Goal: Ask a question

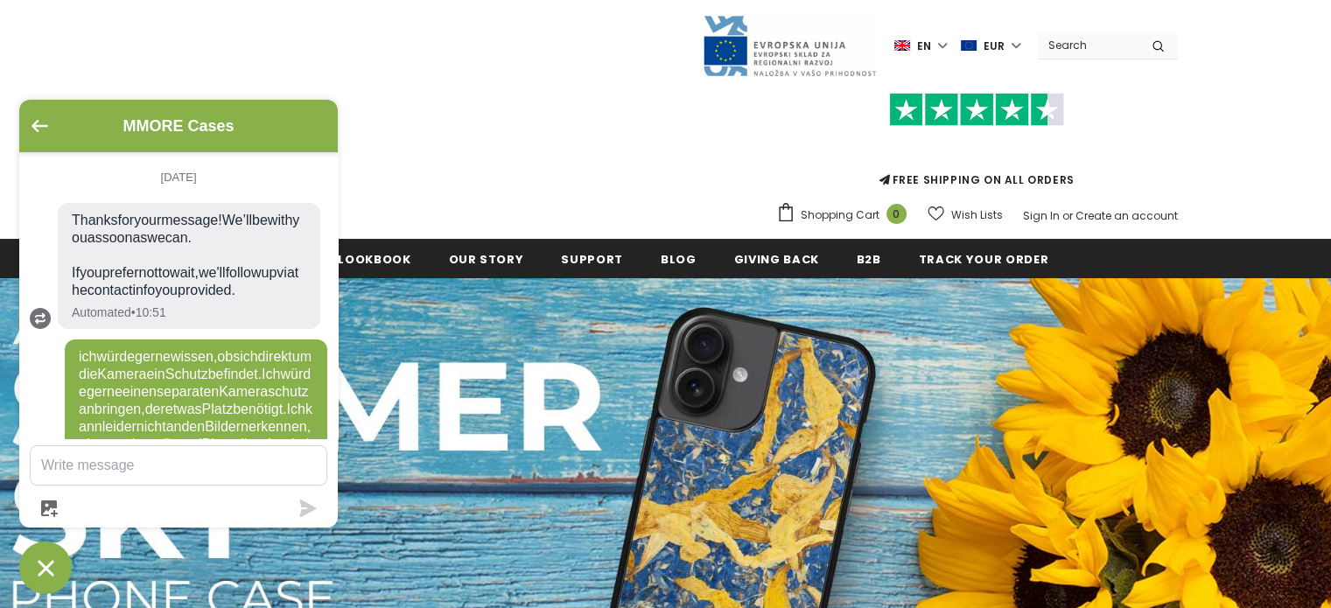
scroll to position [1629, 0]
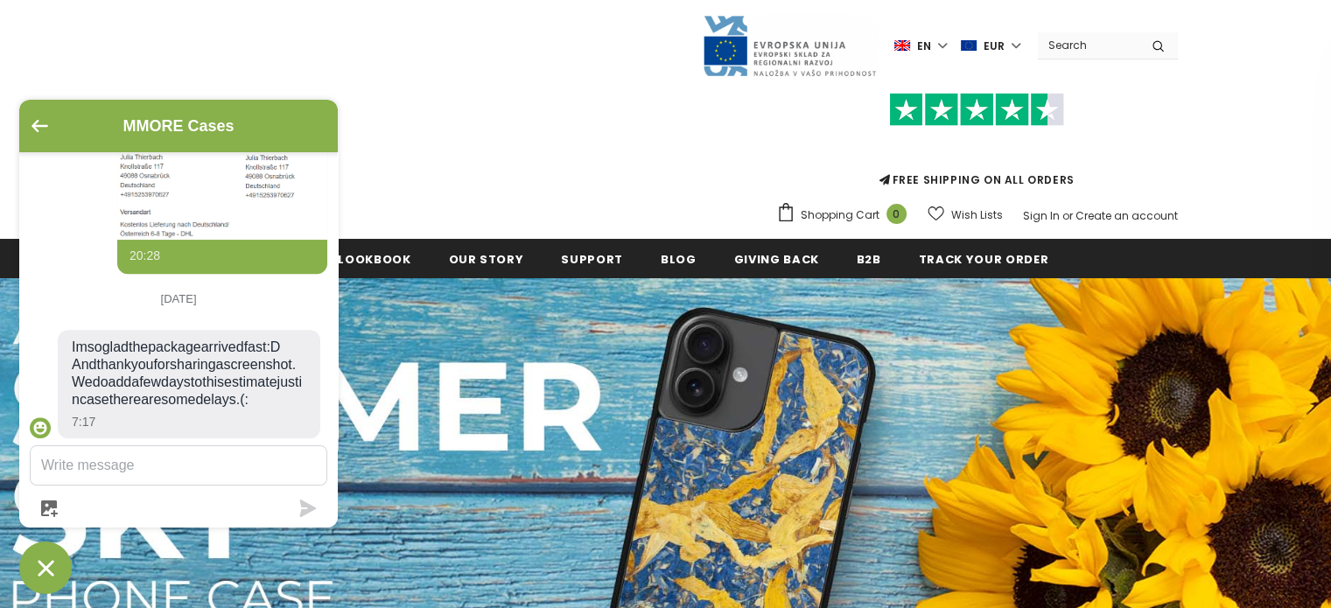
click at [181, 469] on textarea "Message us" at bounding box center [179, 465] width 296 height 38
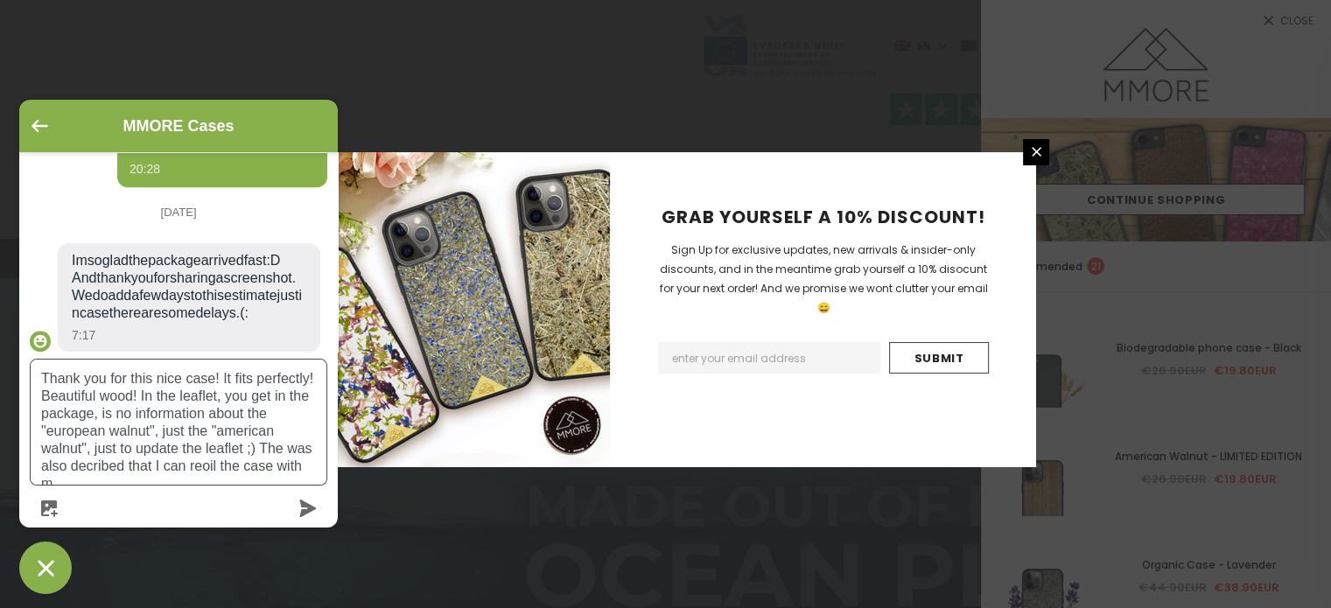
scroll to position [1732, 0]
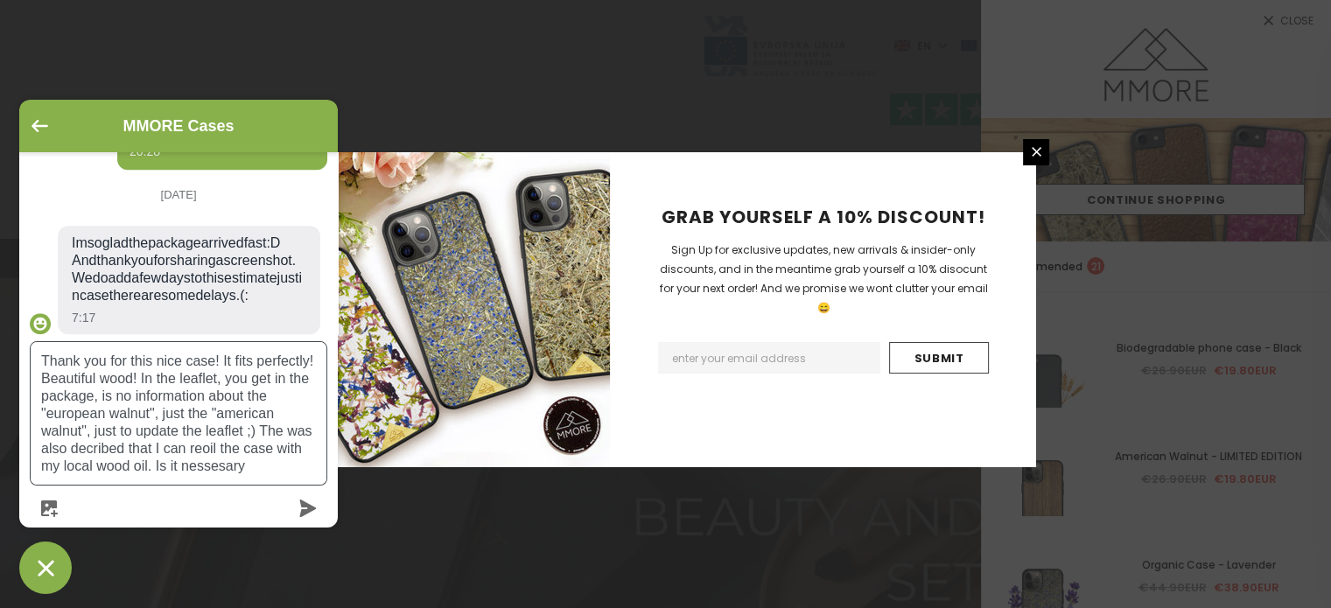
click at [206, 466] on textarea "Thank you for this nice case! It fits perfectly! Beautiful wood! In the leaflet…" at bounding box center [179, 413] width 296 height 143
click at [213, 465] on textarea "Thank you for this nice case! It fits perfectly! Beautiful wood! In the leaflet…" at bounding box center [179, 413] width 296 height 143
click at [288, 465] on textarea "Thank you for this nice case! It fits perfectly! Beautiful wood! In the leaflet…" at bounding box center [179, 413] width 296 height 143
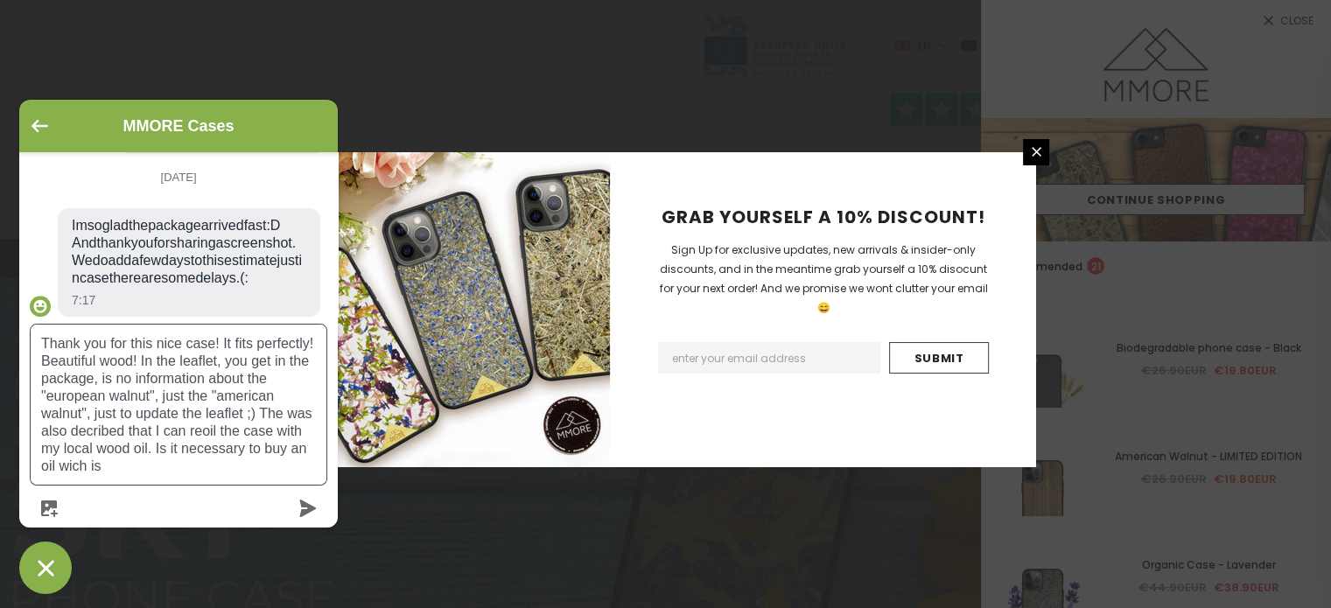
click at [70, 472] on textarea "Thank you for this nice case! It fits perfectly! Beautiful wood! In the leaflet…" at bounding box center [179, 405] width 296 height 160
click at [134, 468] on textarea "Thank you for this nice case! It fits perfectly! Beautiful wood! In the leaflet…" at bounding box center [179, 405] width 296 height 160
drag, startPoint x: 106, startPoint y: 470, endPoint x: 157, endPoint y: 451, distance: 54.8
click at [157, 451] on textarea "Thank you for this nice case! It fits perfectly! Beautiful wood! In the leaflet…" at bounding box center [179, 405] width 296 height 160
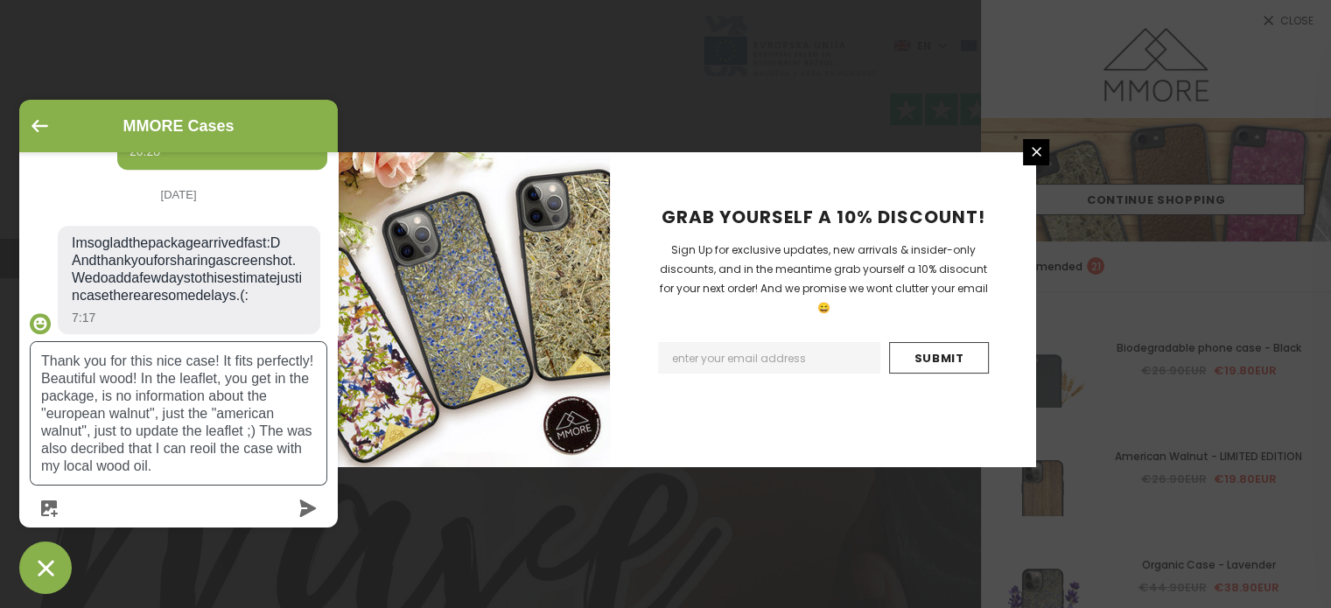
scroll to position [1732, 0]
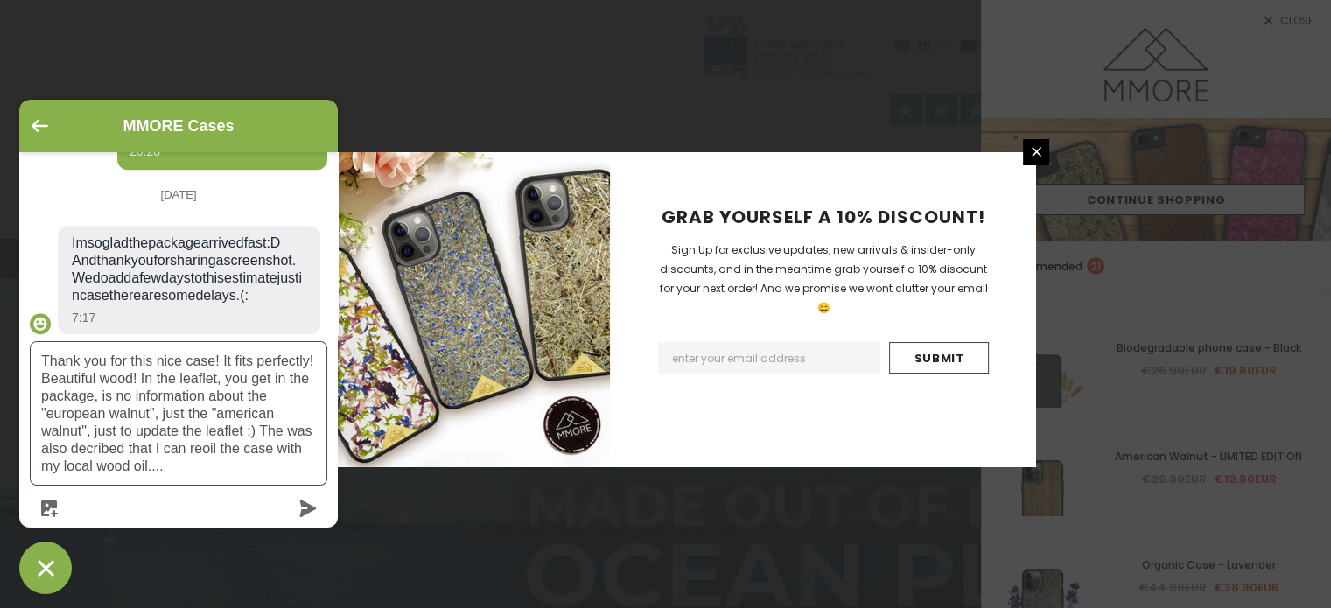
type textarea "Thank you for this nice case! It fits perfectly! Beautiful wood! In the leaflet…"
click at [304, 507] on icon "submit" at bounding box center [307, 508] width 17 height 17
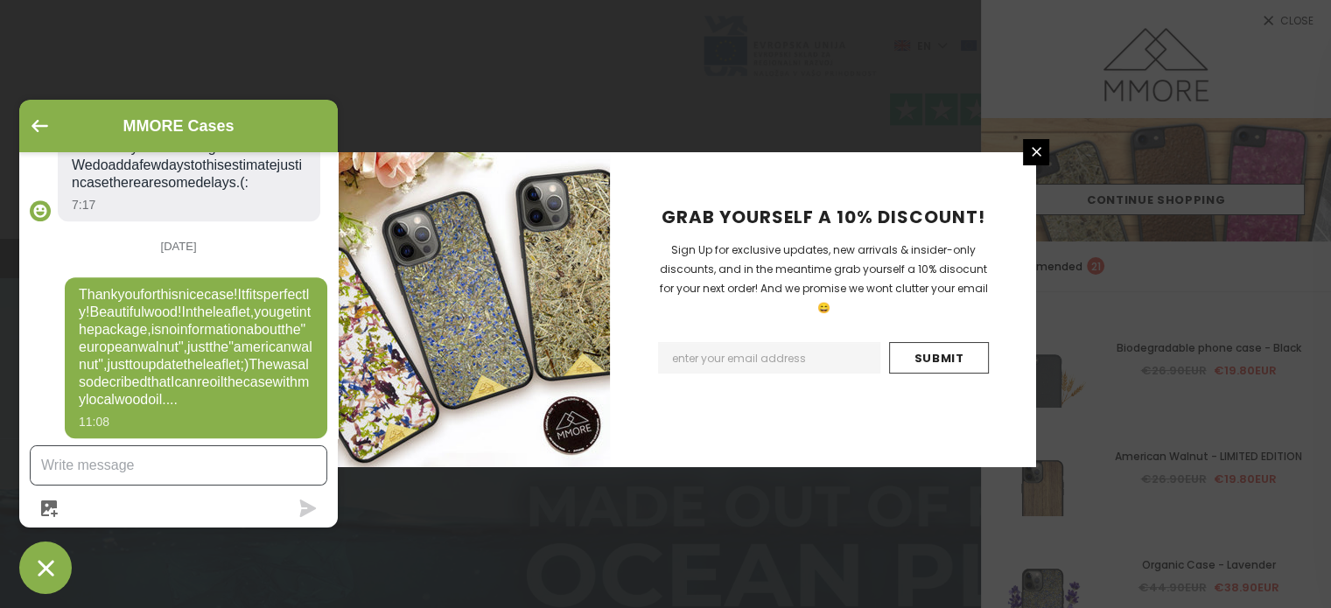
scroll to position [1911, 0]
paste textarea "Is it necessary to buy an oil which is"
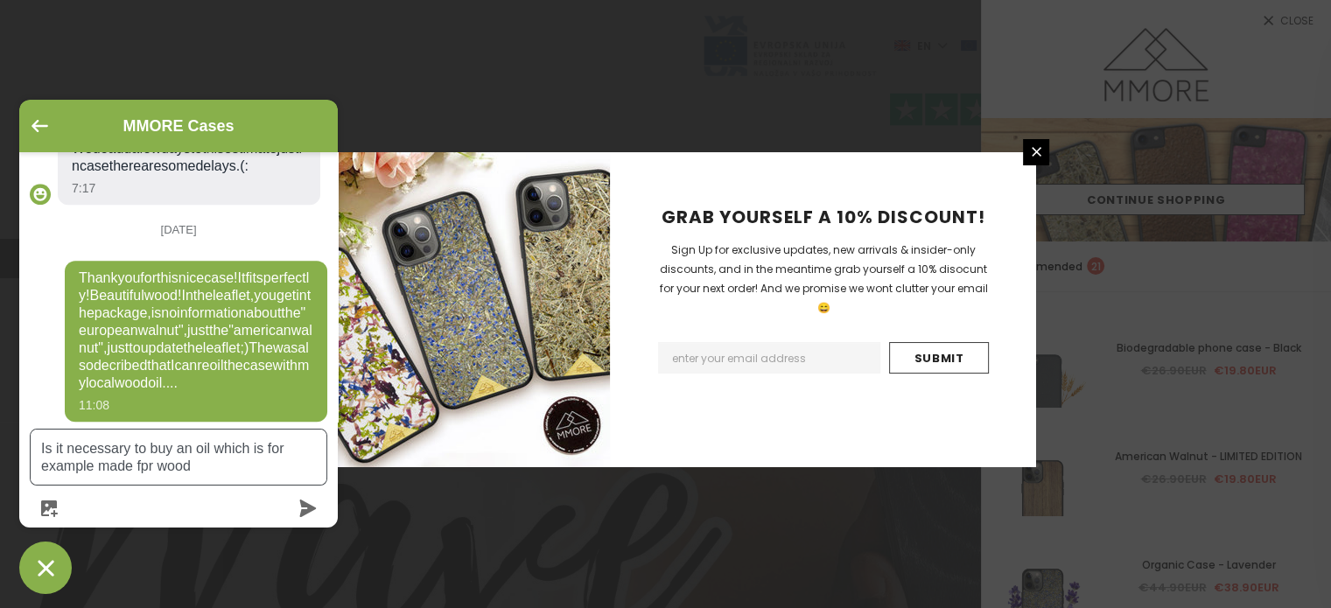
click at [146, 474] on textarea "Is it necessary to buy an oil which is for example made fpr wood" at bounding box center [179, 457] width 296 height 55
click at [212, 469] on textarea "Is it necessary to buy an oil which is for example made for wood" at bounding box center [179, 457] width 296 height 55
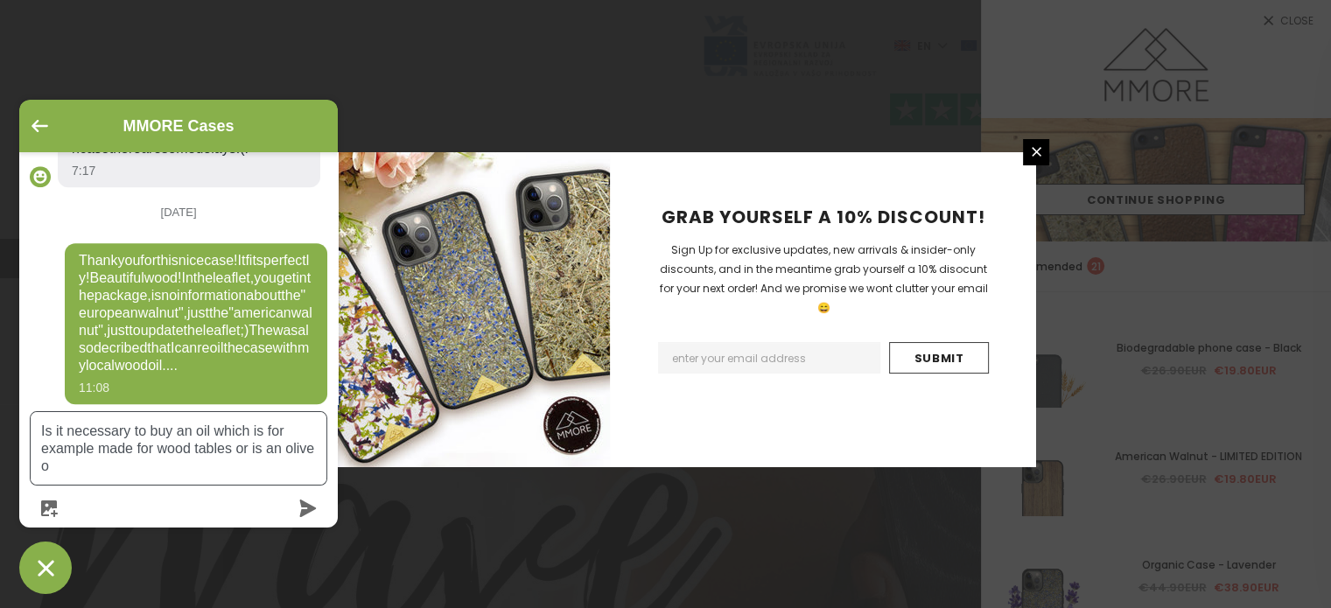
scroll to position [1945, 0]
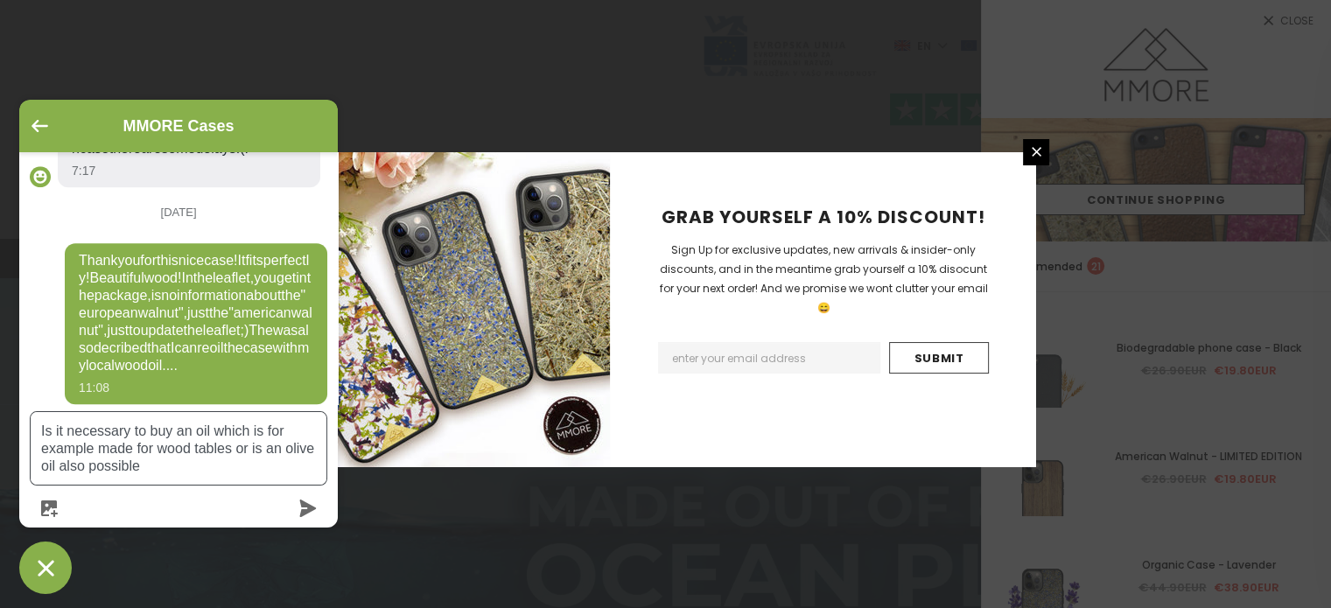
click at [266, 453] on textarea "Is it necessary to buy an oil which is for example made for wood tables or is a…" at bounding box center [179, 448] width 296 height 73
click at [203, 462] on textarea "Is it necessary to buy an oil which is for example made for wood tables or is t…" at bounding box center [179, 448] width 296 height 73
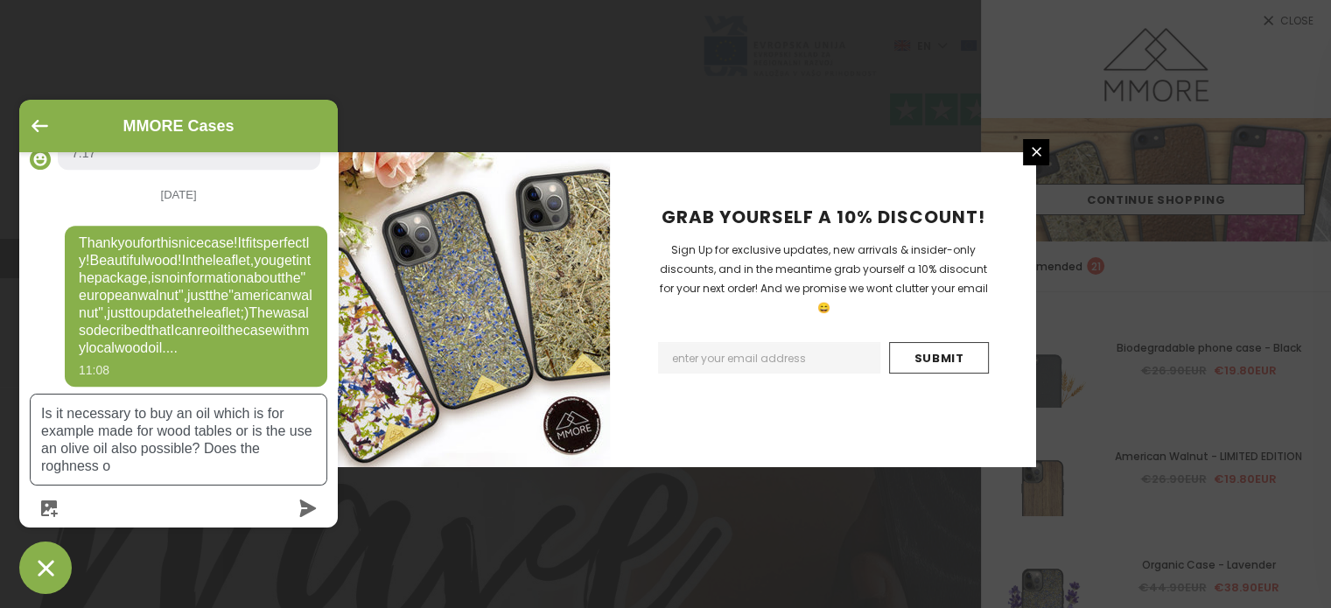
scroll to position [1962, 0]
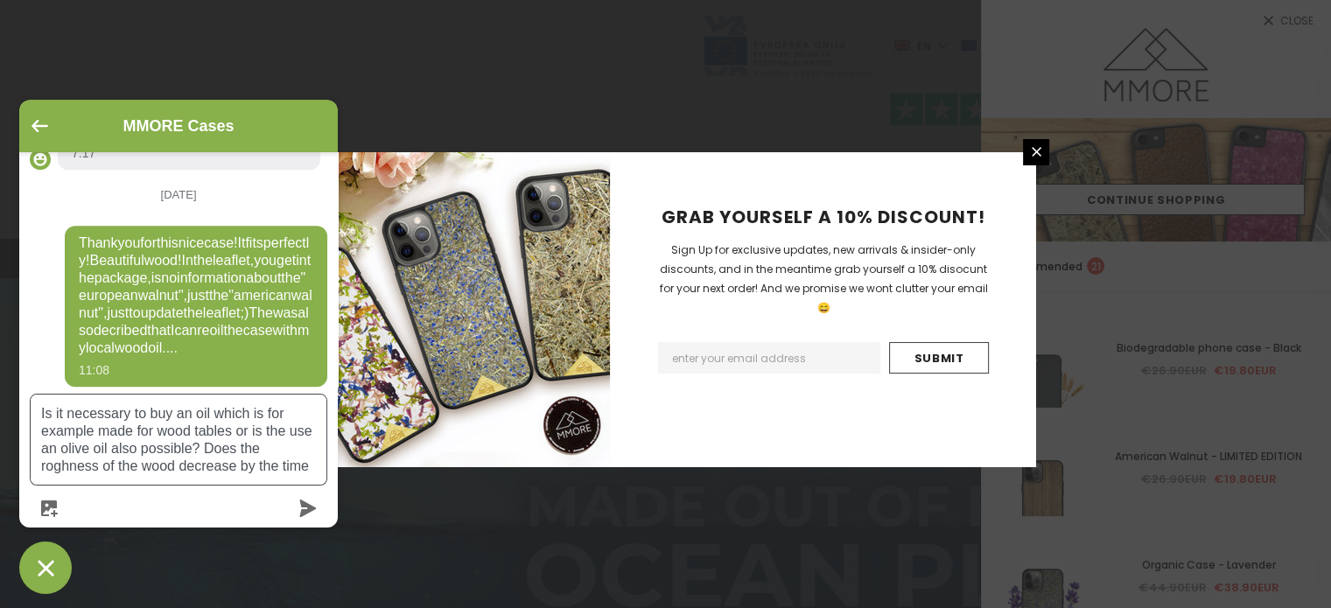
drag, startPoint x: 216, startPoint y: 468, endPoint x: 178, endPoint y: 468, distance: 38.5
click at [178, 468] on textarea "Is it necessary to buy an oil which is for example made for wood tables or is t…" at bounding box center [179, 440] width 296 height 90
click at [257, 472] on textarea "Is it necessary to buy an oil which is for example made for wood tables or is t…" at bounding box center [179, 440] width 296 height 90
type textarea "Is it necessary to buy an oil which is for example made for wood tables or is t…"
click at [310, 513] on icon "submit" at bounding box center [307, 508] width 17 height 17
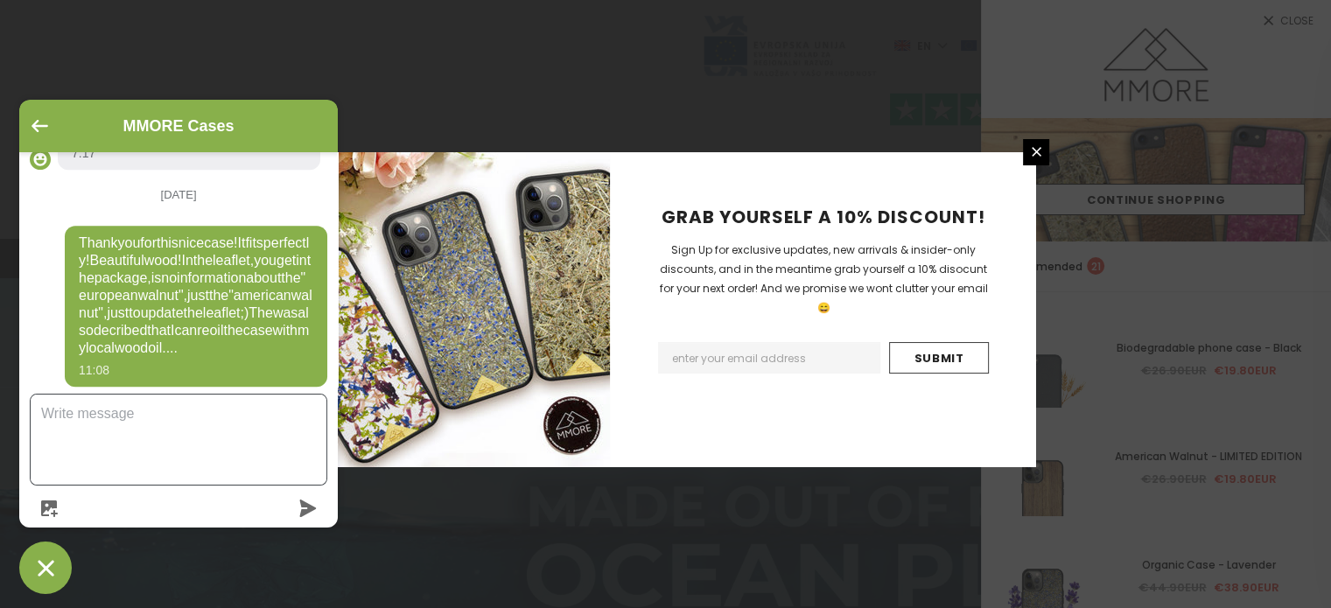
scroll to position [2061, 0]
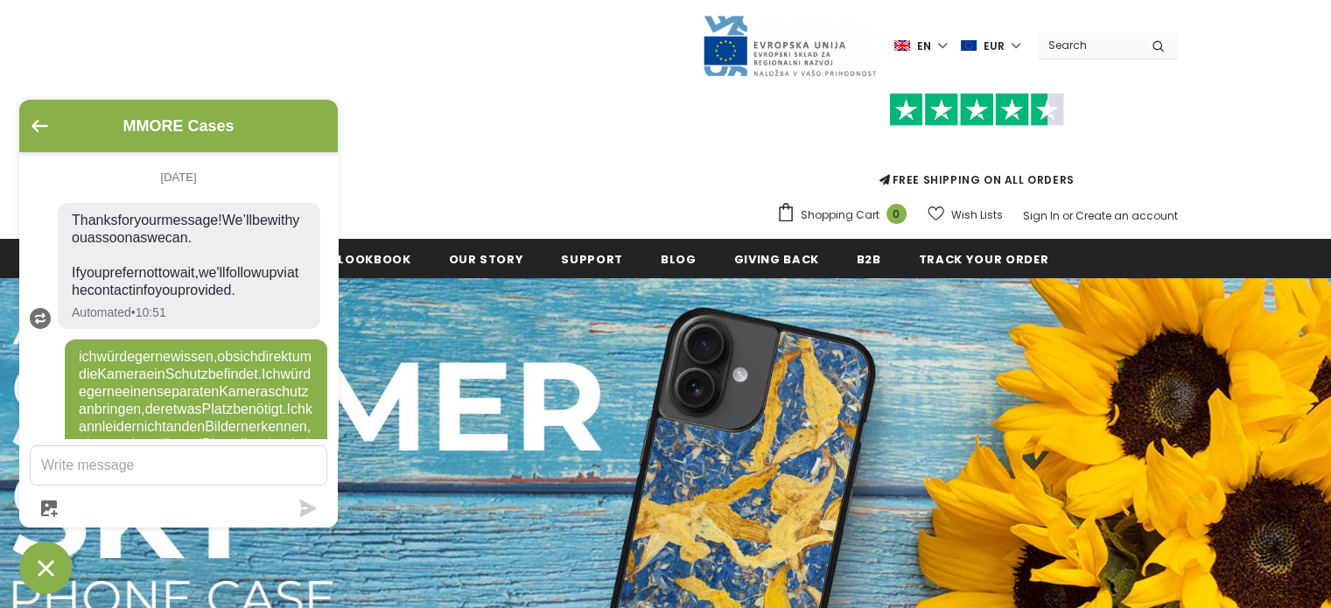
scroll to position [1629, 0]
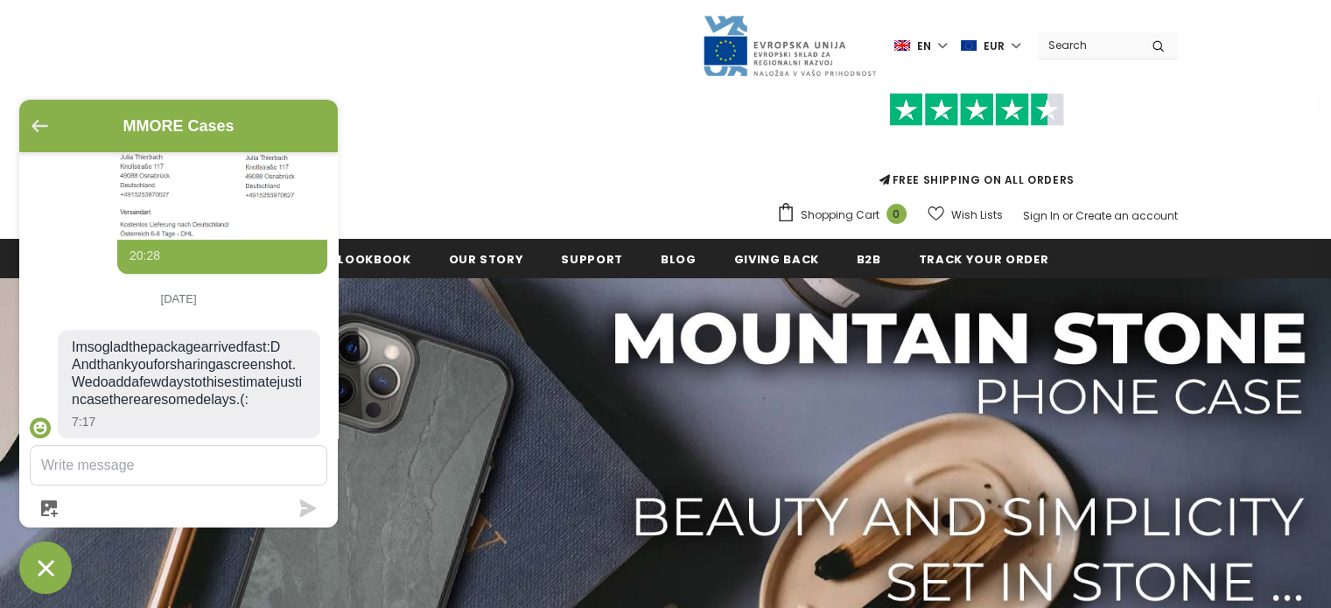
click at [38, 125] on icon "Go back to the main screen" at bounding box center [39, 126] width 17 height 12
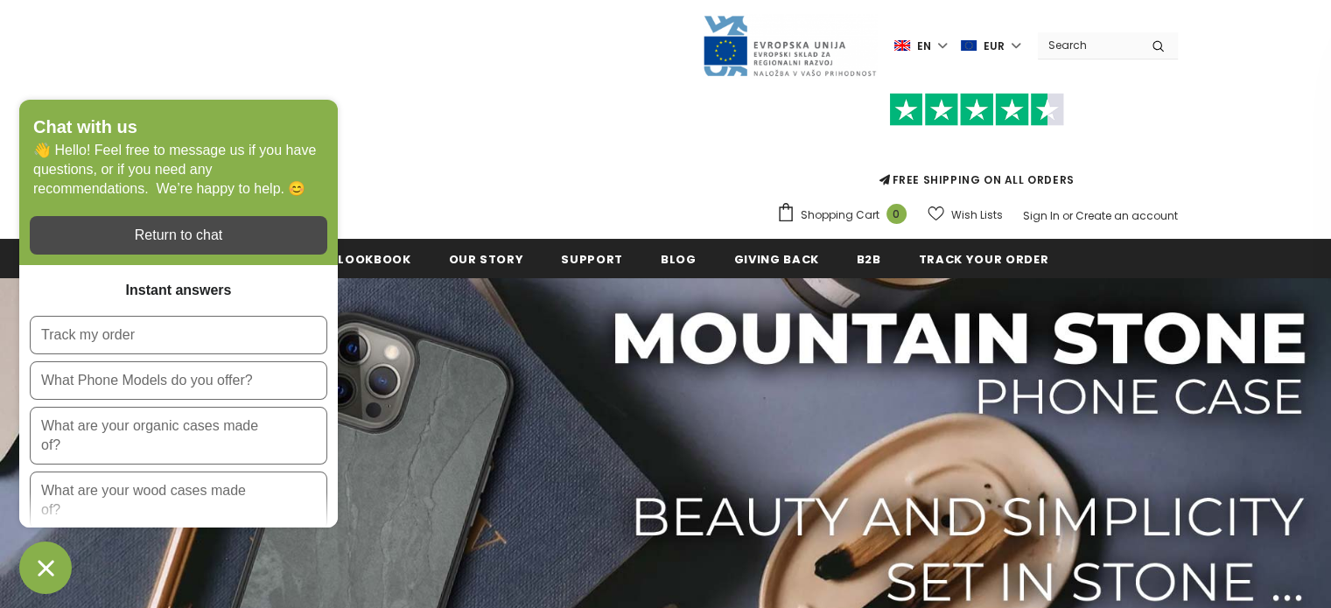
click at [191, 226] on div "button" at bounding box center [178, 235] width 297 height 38
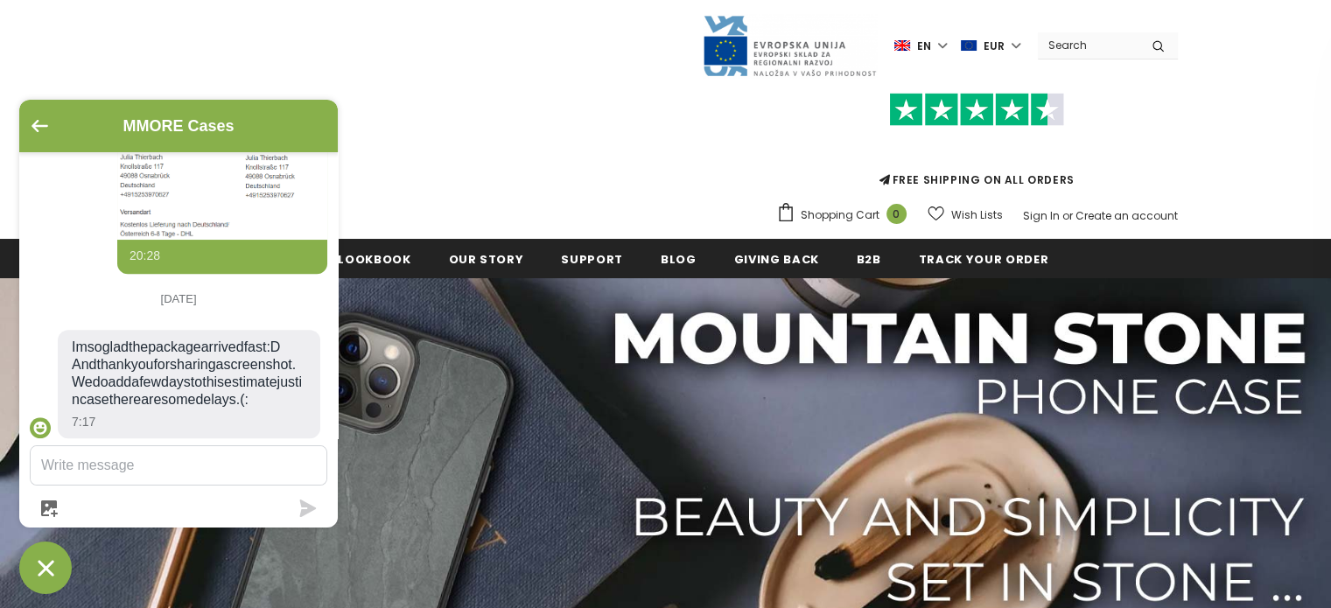
click at [43, 579] on icon "Chat window" at bounding box center [45, 568] width 27 height 27
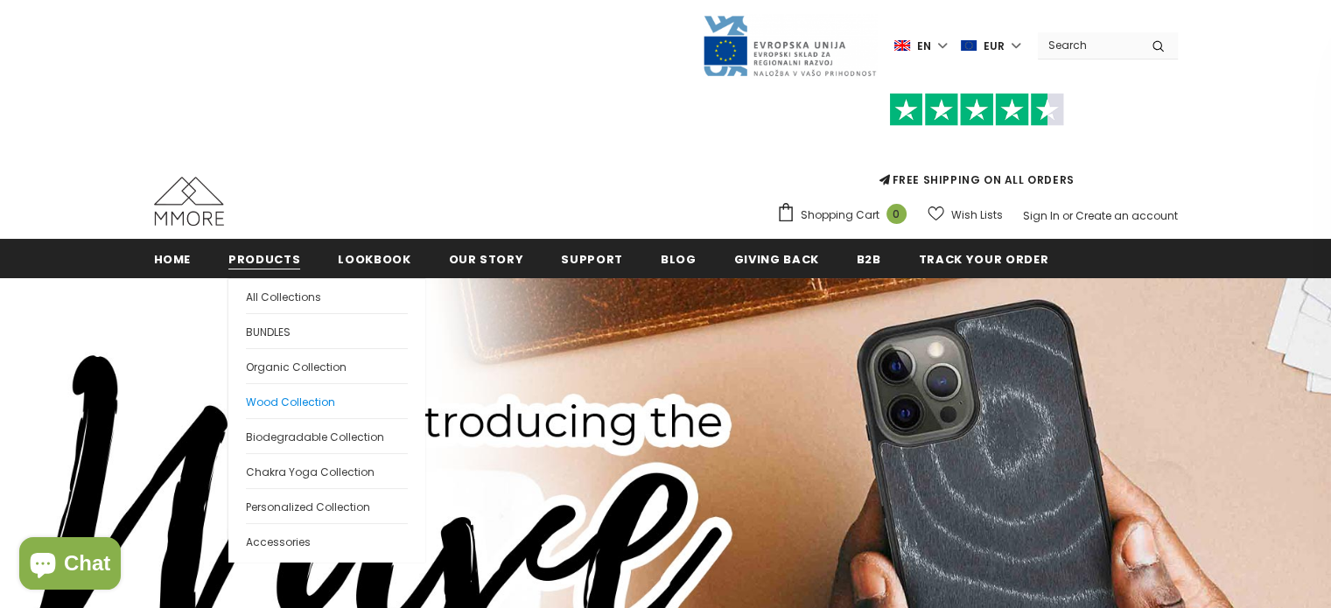
click at [291, 405] on span "Wood Collection" at bounding box center [290, 402] width 89 height 15
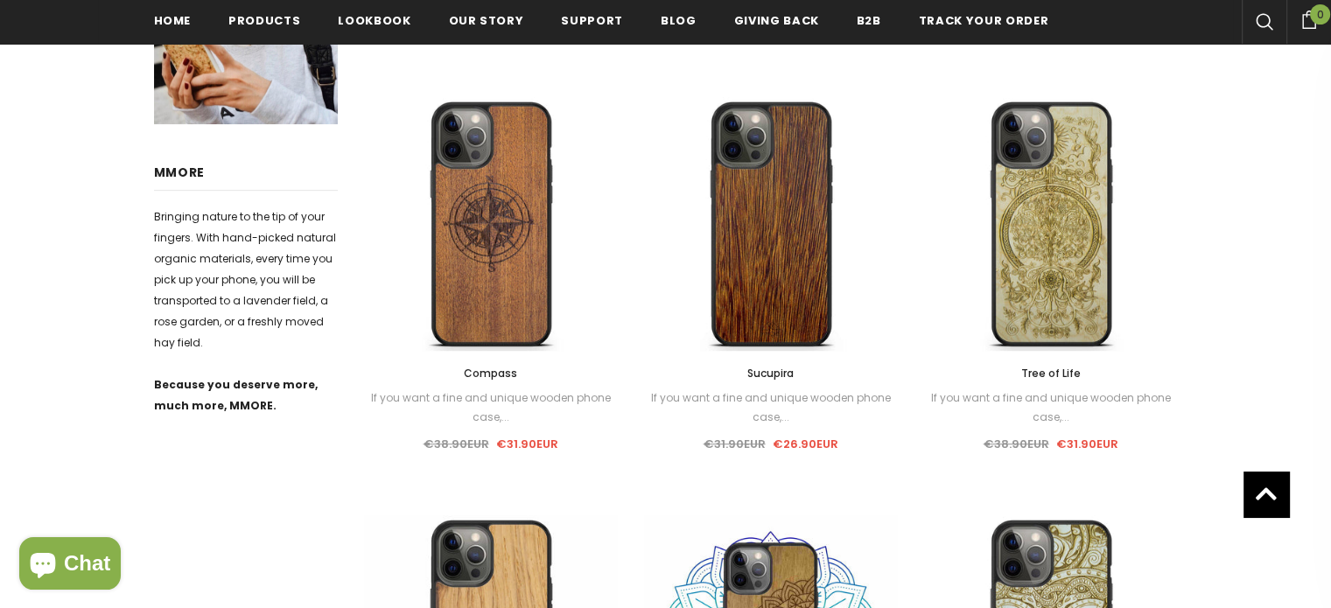
scroll to position [353, 0]
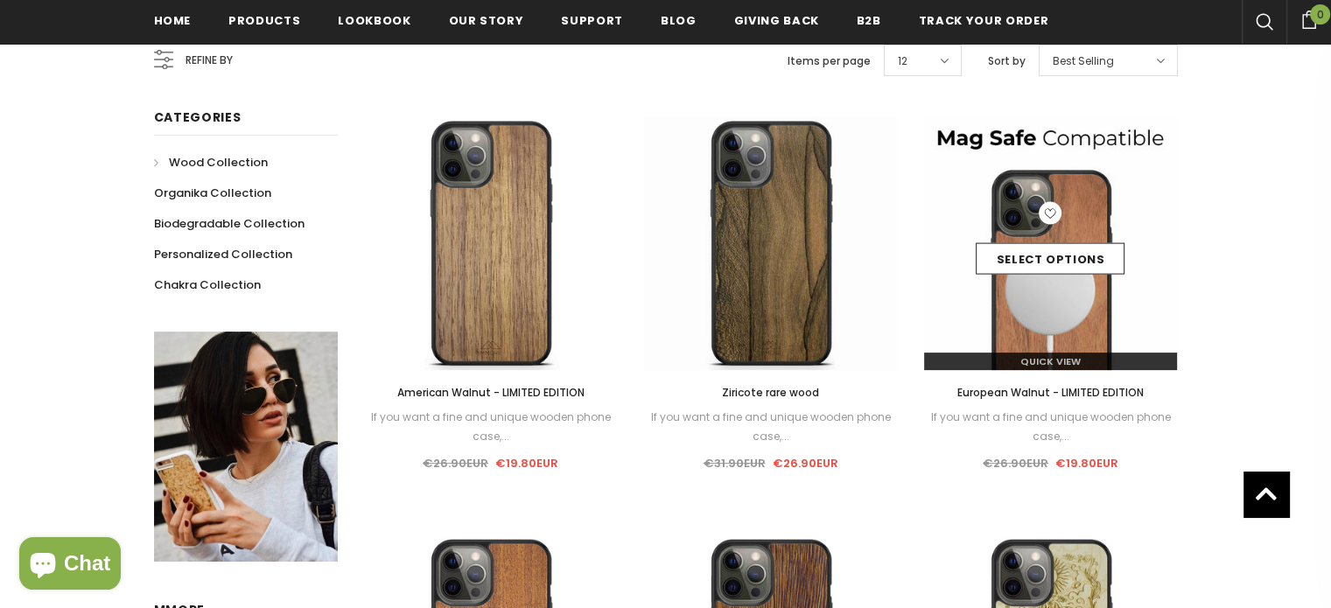
click at [1094, 307] on img at bounding box center [1051, 243] width 254 height 254
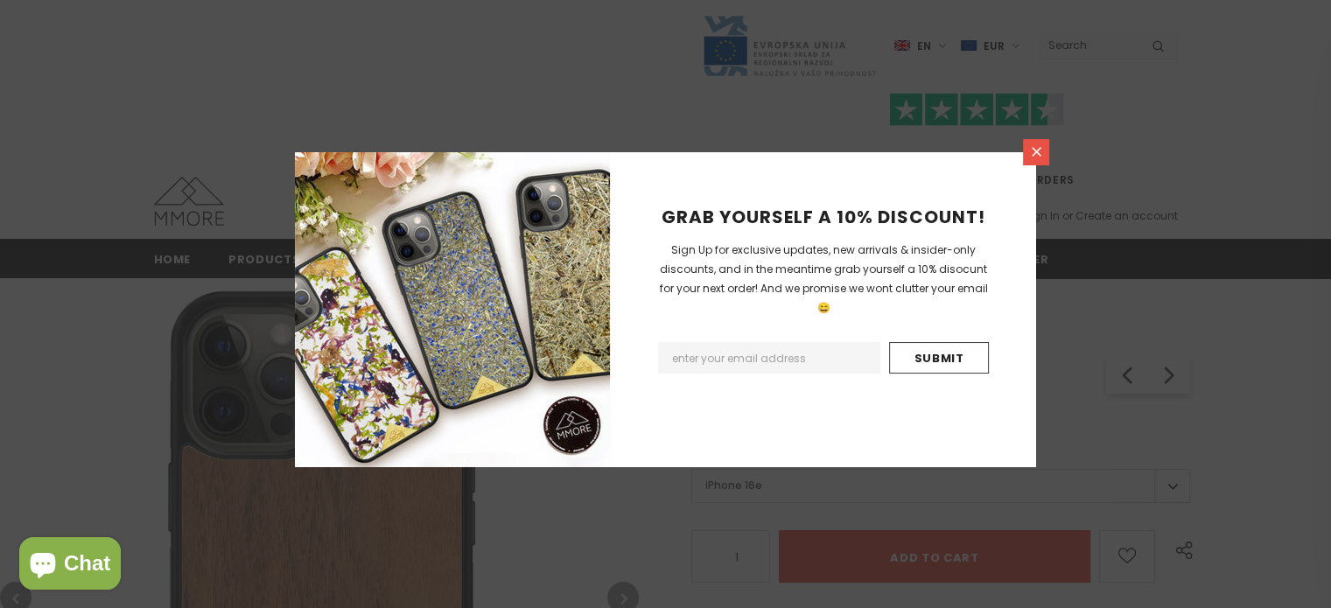
click at [1027, 145] on link at bounding box center [1036, 152] width 26 height 26
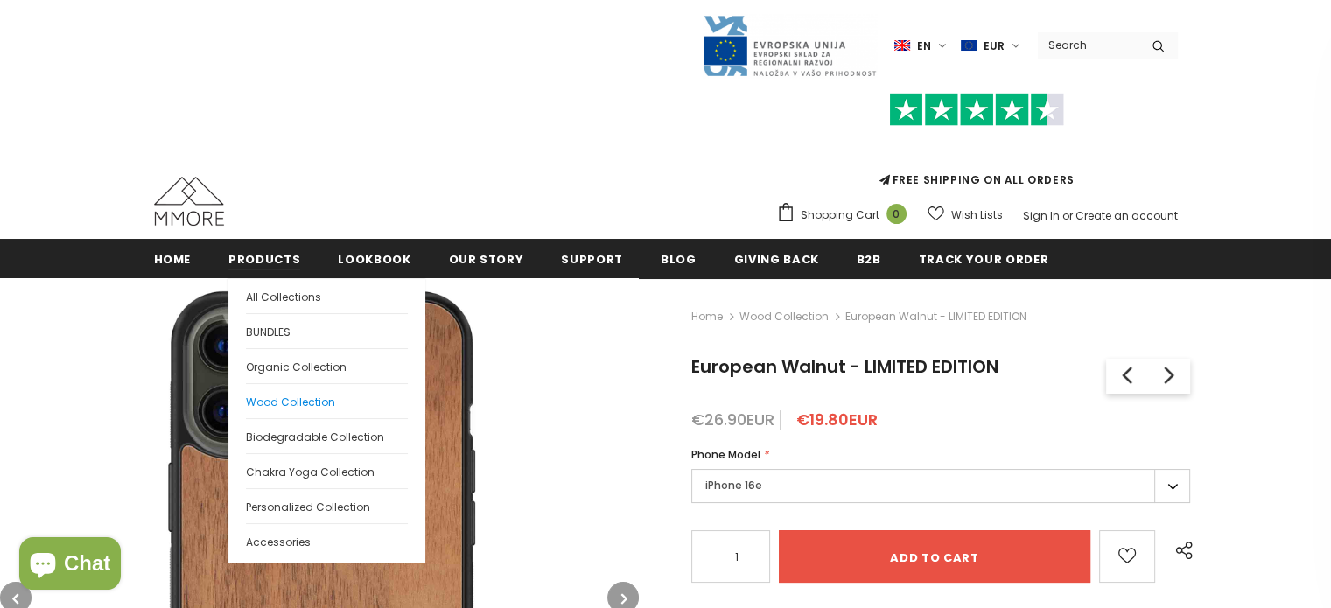
click at [295, 400] on span "Wood Collection" at bounding box center [290, 402] width 89 height 15
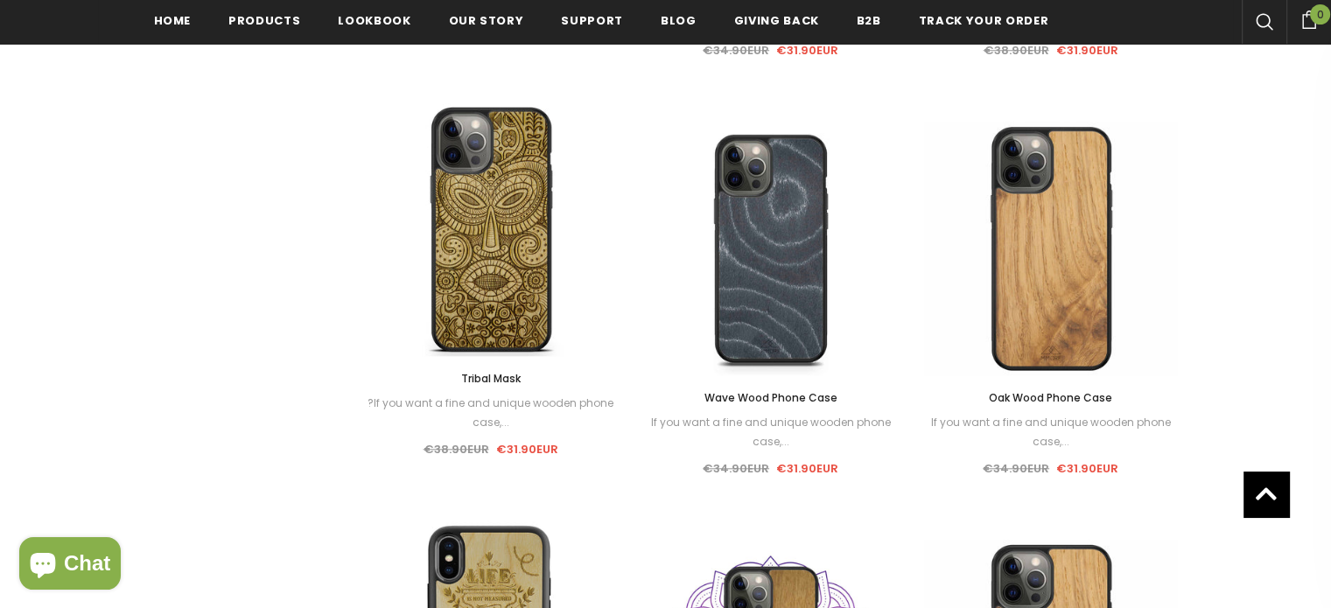
scroll to position [1487, 0]
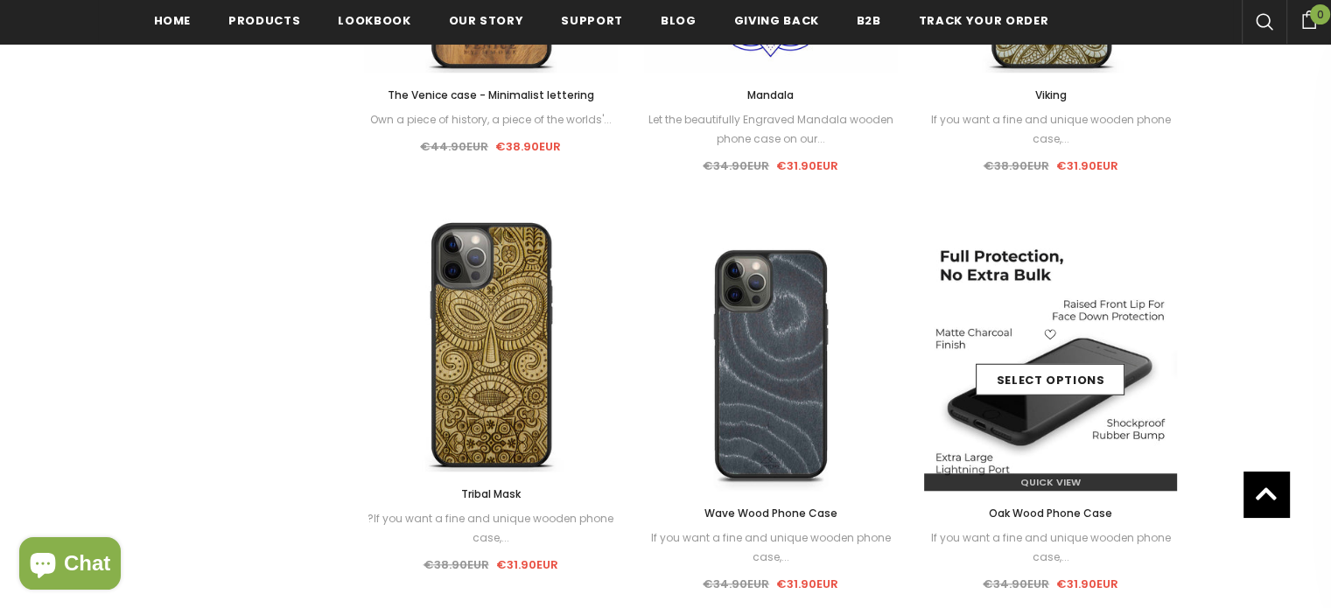
click at [1056, 437] on img at bounding box center [1051, 364] width 254 height 254
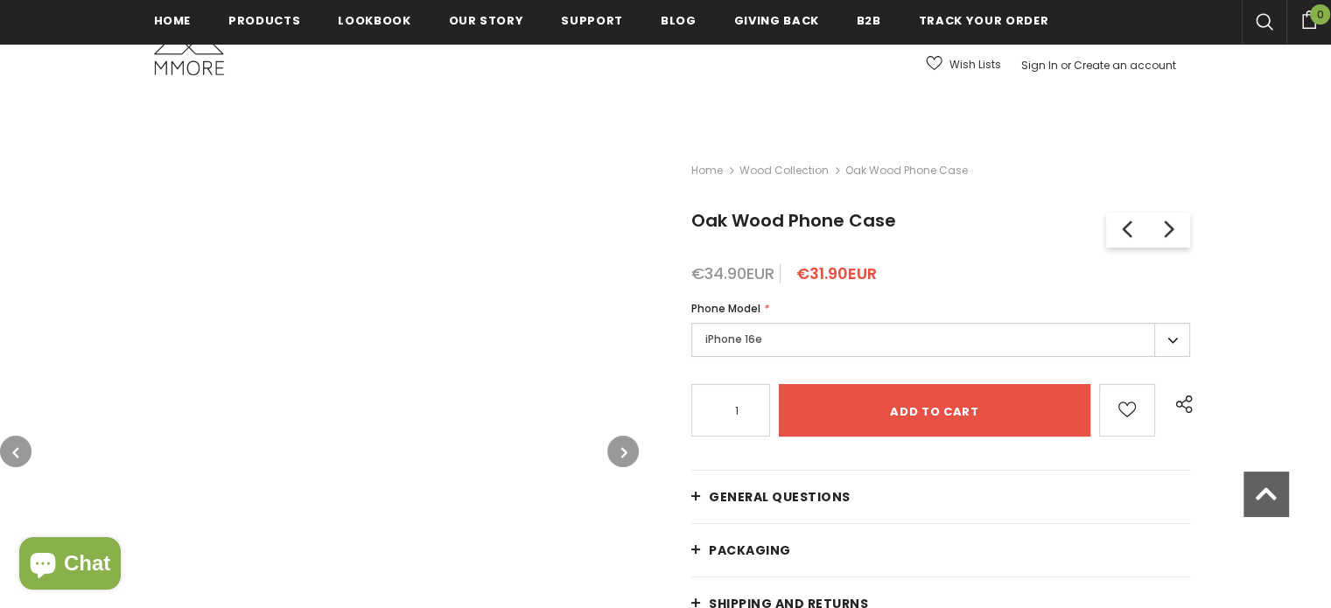
scroll to position [353, 0]
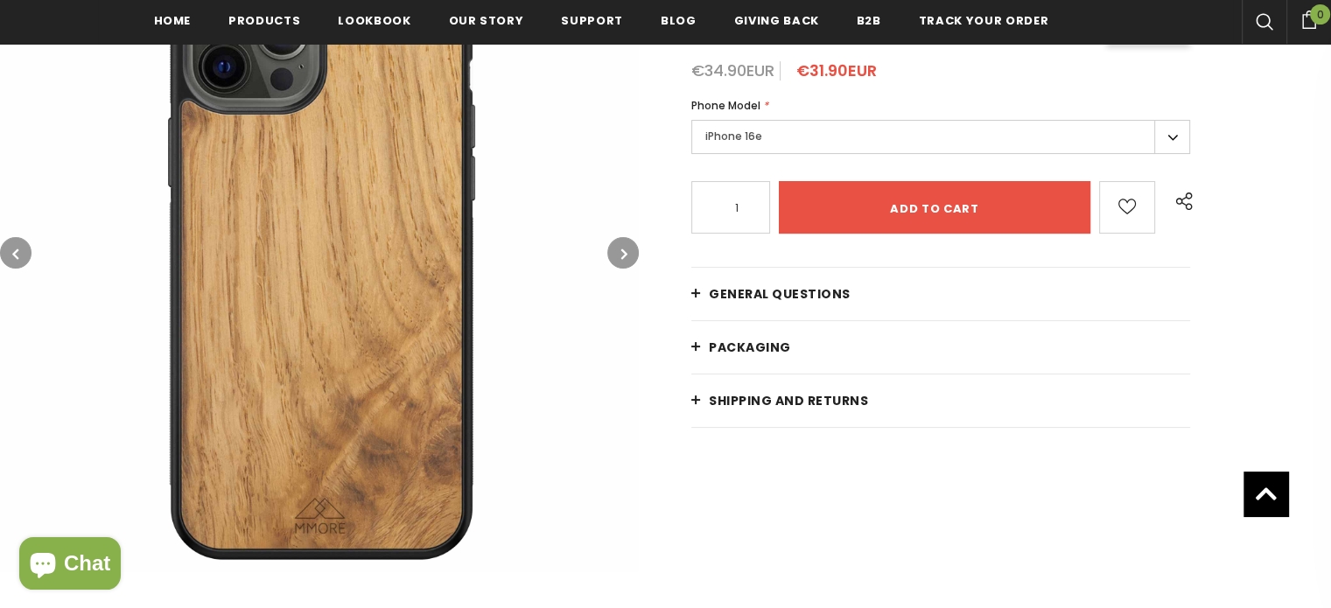
click at [621, 251] on icon "button" at bounding box center [624, 253] width 6 height 17
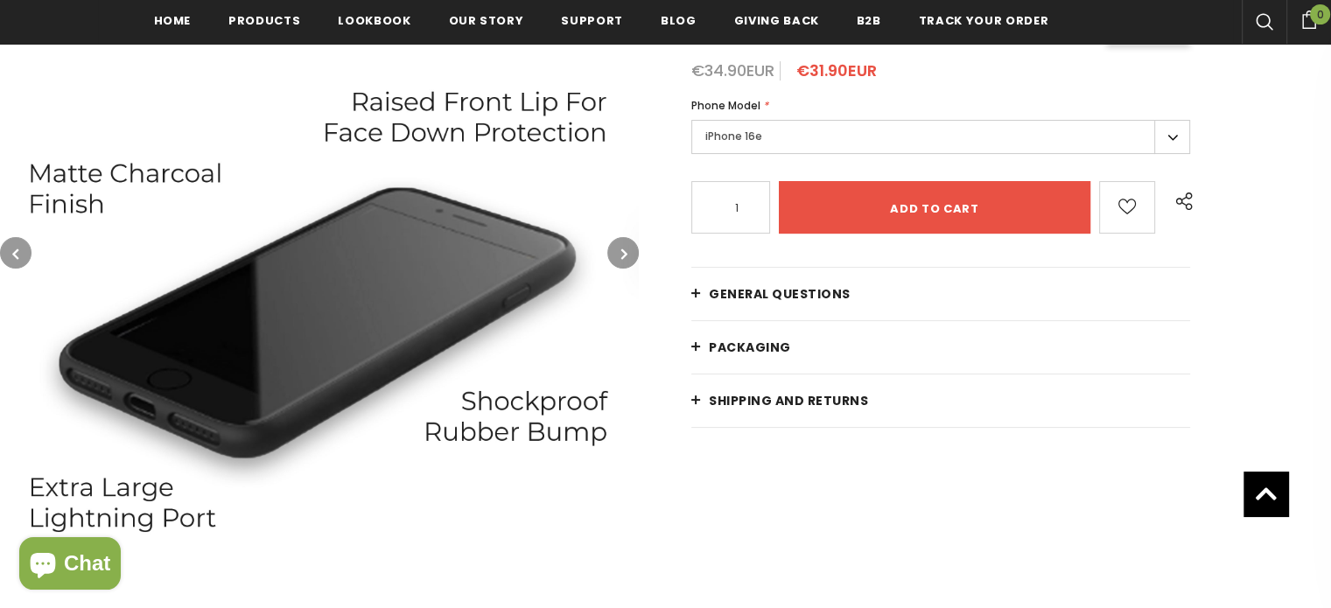
click at [621, 251] on icon "button" at bounding box center [624, 253] width 6 height 17
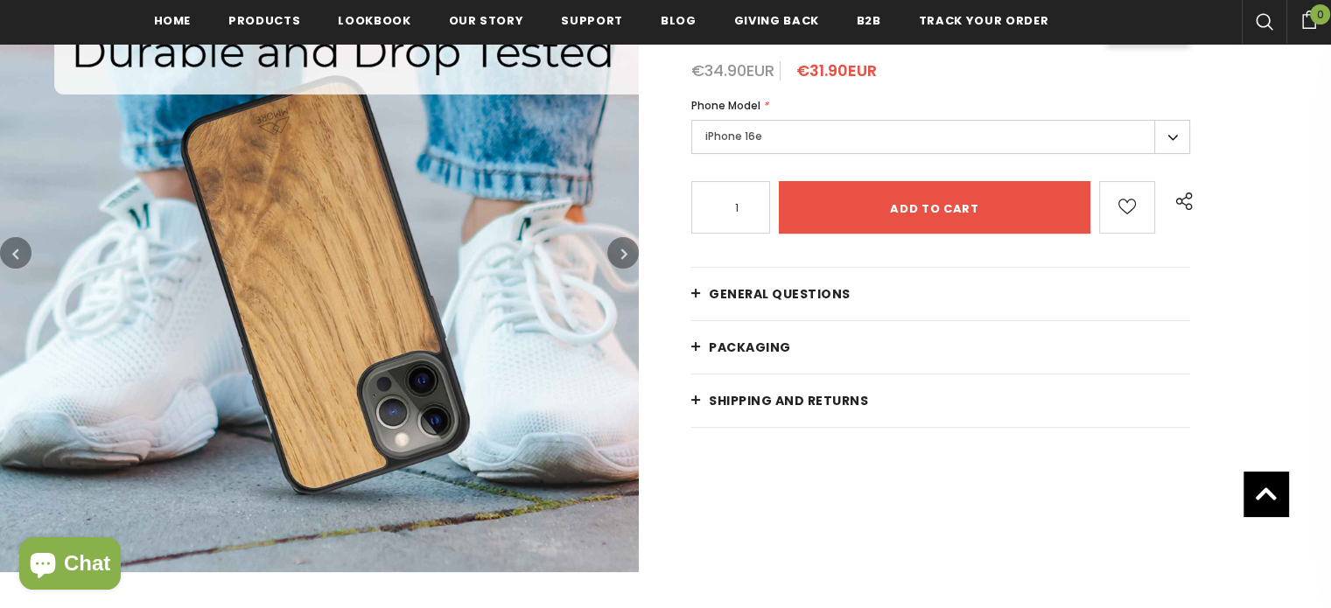
click at [621, 251] on icon "button" at bounding box center [624, 253] width 6 height 17
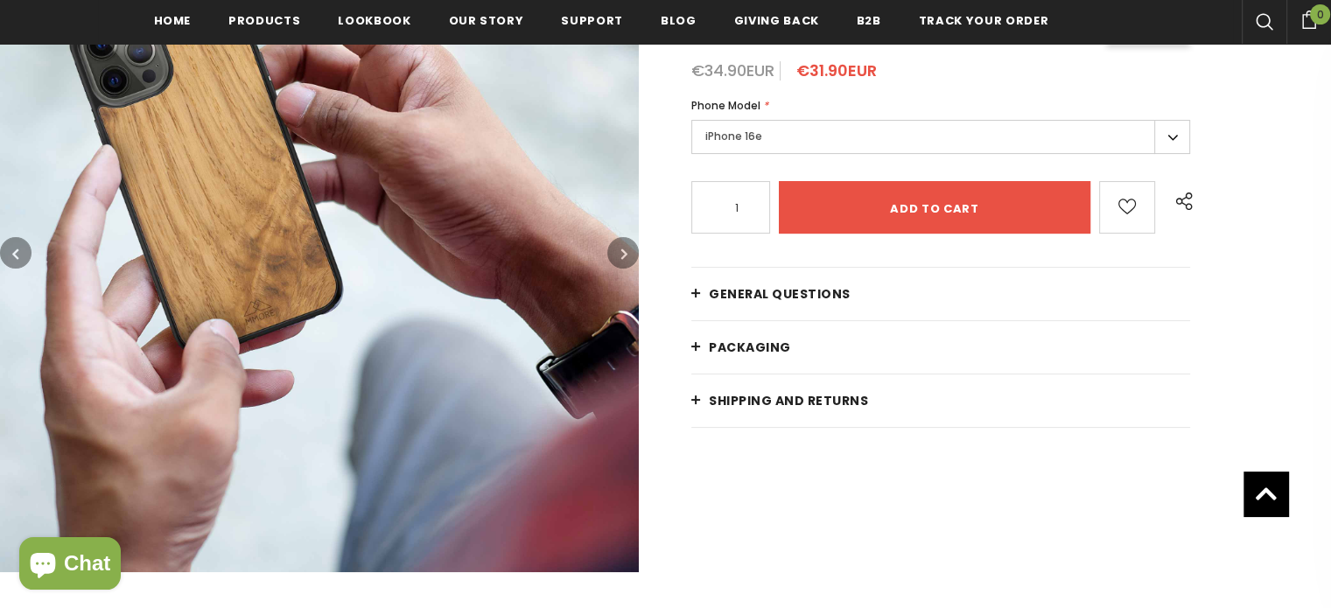
click at [621, 251] on icon "button" at bounding box center [624, 253] width 6 height 17
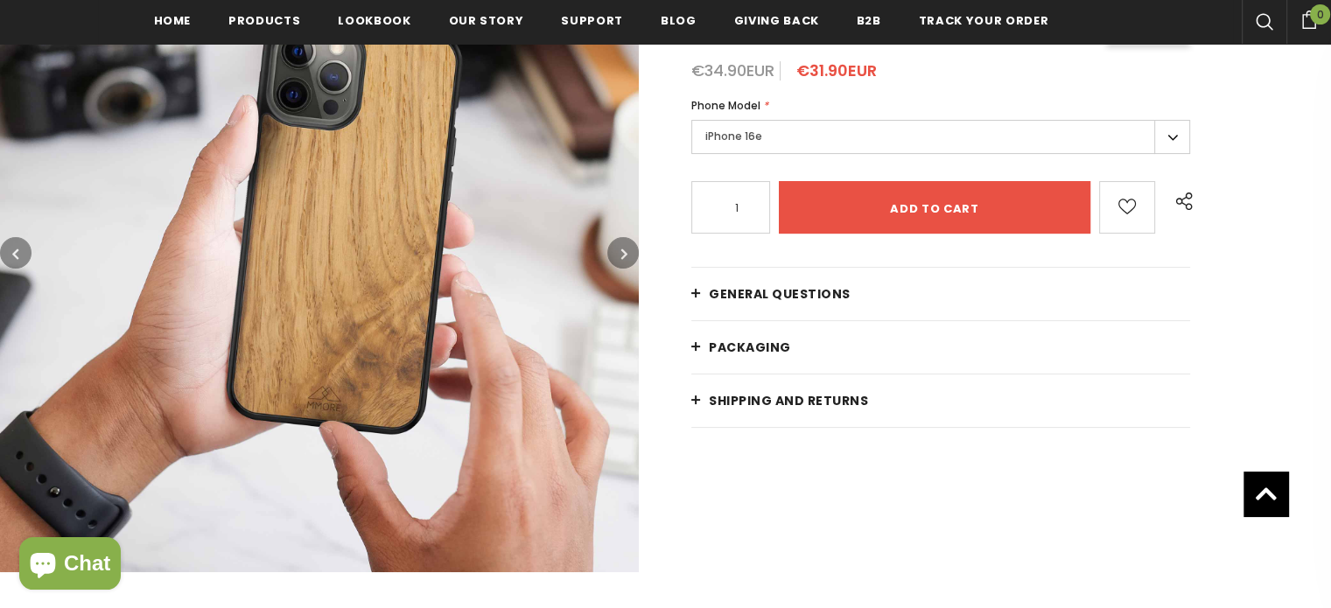
click at [621, 251] on icon "button" at bounding box center [624, 253] width 6 height 17
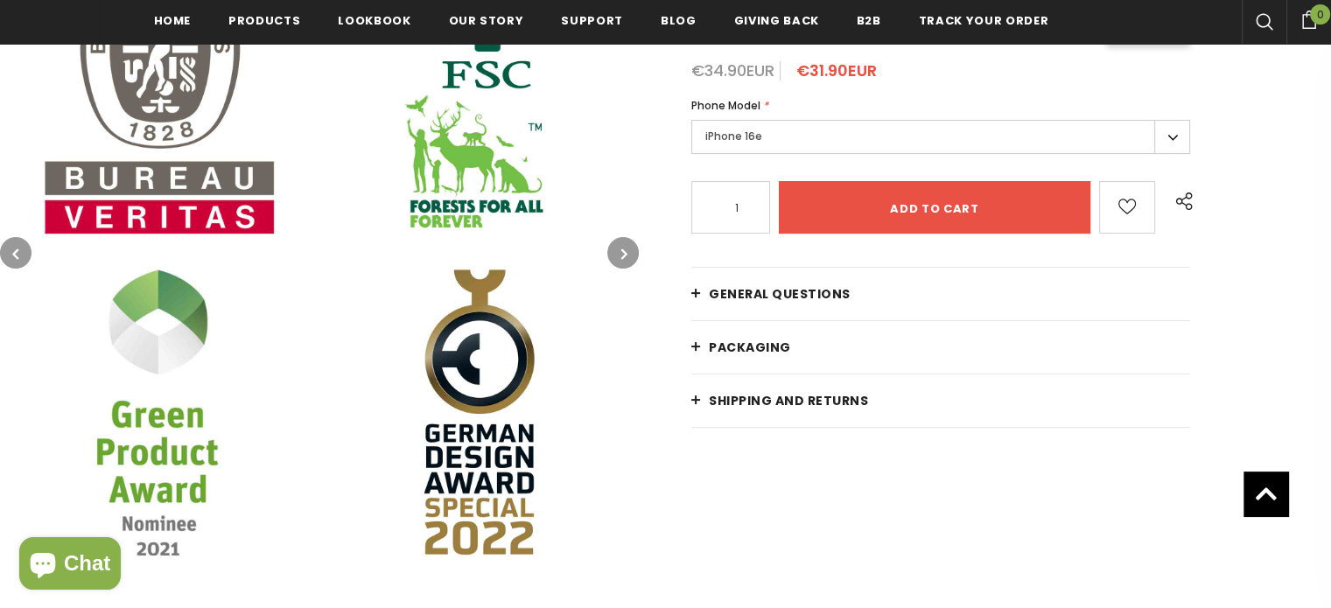
click at [621, 251] on icon "button" at bounding box center [624, 253] width 6 height 17
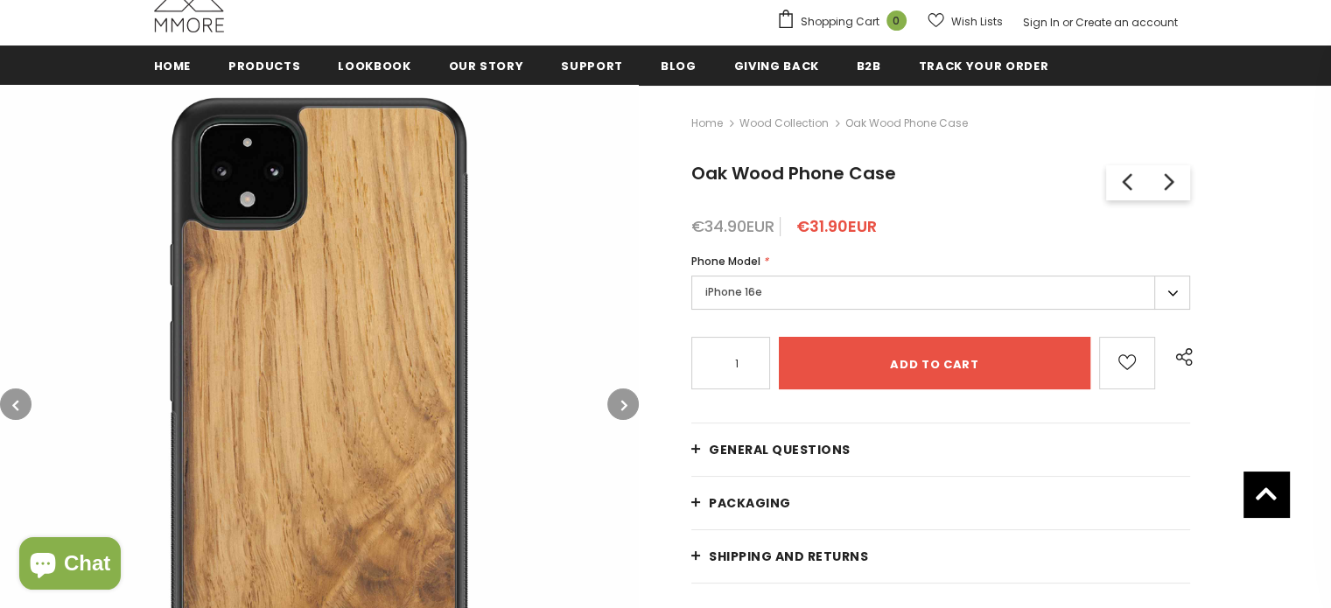
scroll to position [178, 0]
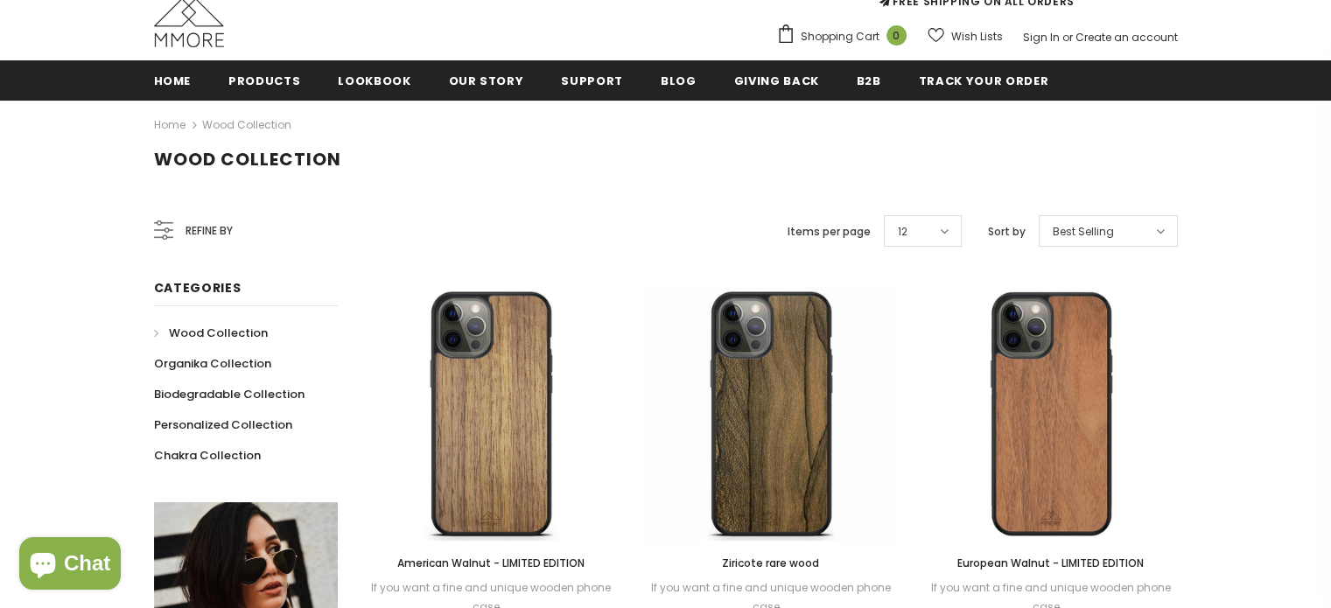
scroll to position [353, 0]
